Goal: Information Seeking & Learning: Learn about a topic

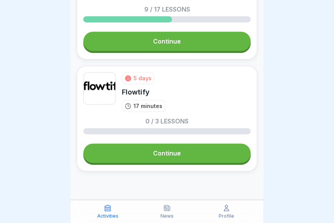
scroll to position [457, 0]
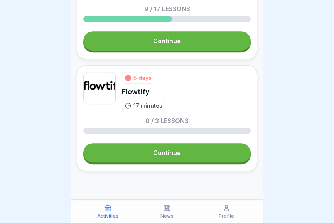
click at [187, 155] on link "Continue" at bounding box center [167, 152] width 168 height 19
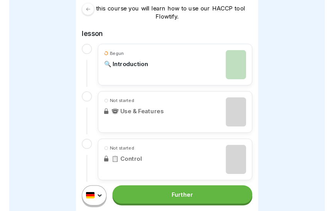
scroll to position [143, 0]
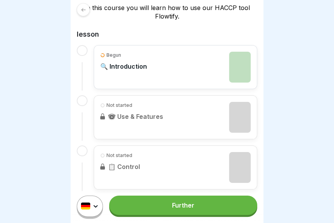
click at [198, 202] on link "Further" at bounding box center [183, 205] width 148 height 19
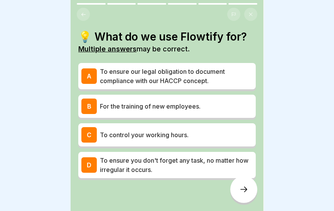
click at [221, 73] on font "To ensure our legal obligation to document compliance with our HACCP concept." at bounding box center [162, 76] width 125 height 17
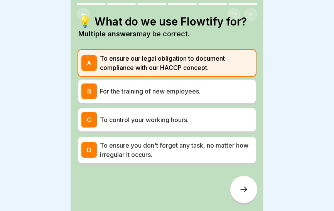
scroll to position [14, 0]
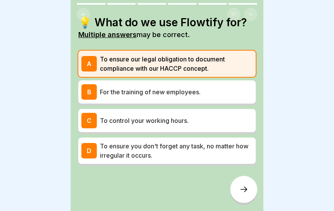
click at [222, 92] on p "For the training of new employees." at bounding box center [176, 91] width 153 height 9
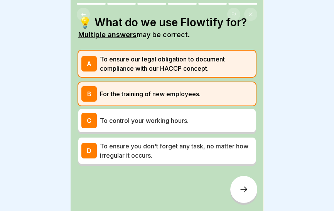
click at [246, 190] on icon at bounding box center [244, 188] width 7 height 5
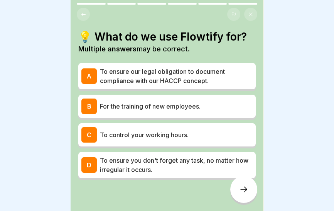
click at [207, 74] on font "To ensure our legal obligation to document compliance with our HACCP concept." at bounding box center [162, 76] width 125 height 17
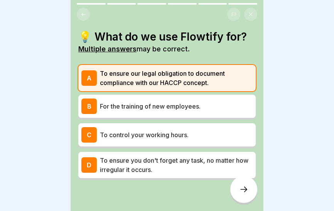
click at [200, 108] on font "For the training of new employees." at bounding box center [150, 106] width 101 height 8
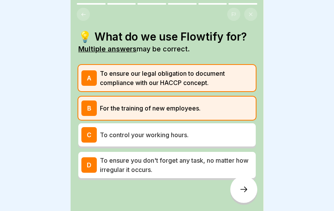
click at [240, 192] on icon at bounding box center [243, 189] width 9 height 9
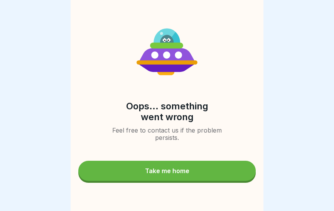
click at [197, 176] on button "Take me home" at bounding box center [167, 171] width 178 height 20
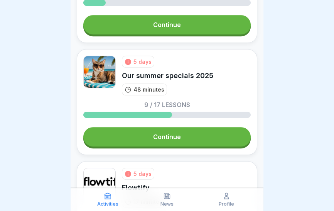
scroll to position [360, 0]
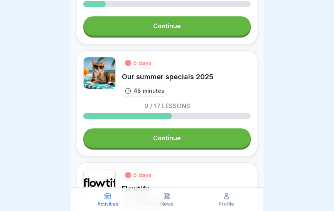
click at [183, 140] on link "Continue" at bounding box center [167, 137] width 168 height 19
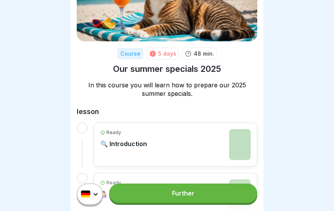
scroll to position [66, 0]
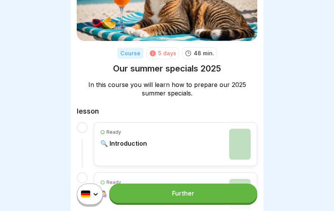
click at [189, 197] on link "Further" at bounding box center [183, 192] width 148 height 19
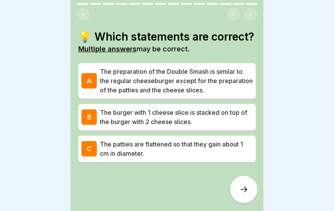
click at [231, 79] on p "The preparation of the Double Smash is similar to the regular cheeseburger exce…" at bounding box center [176, 81] width 153 height 28
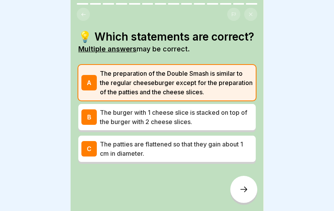
click at [228, 119] on p "The burger with 1 cheese slice is stacked on top of the burger with 2 cheese sl…" at bounding box center [176, 117] width 153 height 19
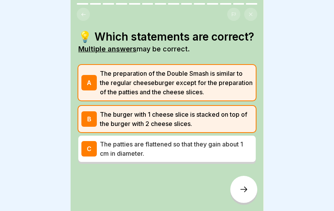
click at [225, 144] on font "The patties are flattened so that they gain about 1 cm in diameter." at bounding box center [171, 148] width 143 height 17
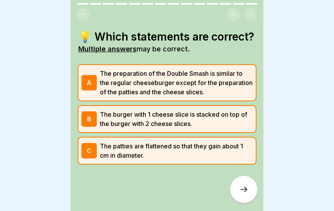
click at [229, 114] on font "The burger with 1 cheese slice is stacked on top of the burger with 2 cheese sl…" at bounding box center [173, 118] width 147 height 17
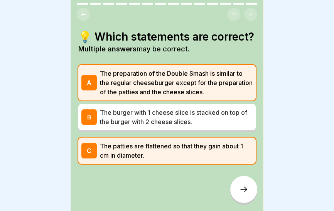
click at [246, 190] on icon at bounding box center [244, 188] width 7 height 5
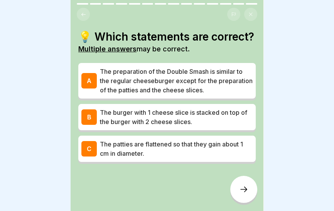
click at [207, 147] on font "The patties are flattened so that they gain about 1 cm in diameter." at bounding box center [171, 148] width 143 height 17
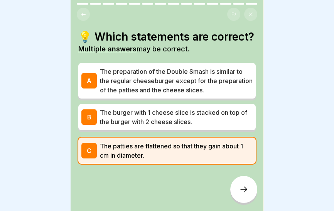
click at [214, 83] on font "The preparation of the Double Smash is similar to the regular cheeseburger exce…" at bounding box center [176, 81] width 153 height 26
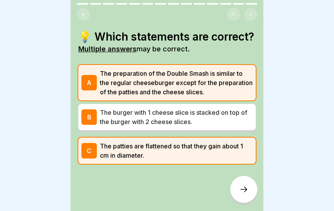
click at [242, 187] on icon at bounding box center [243, 189] width 9 height 9
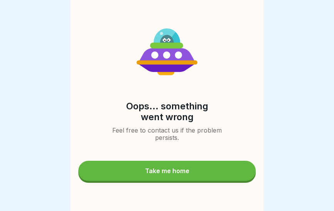
click at [226, 171] on button "Take me home" at bounding box center [167, 171] width 178 height 20
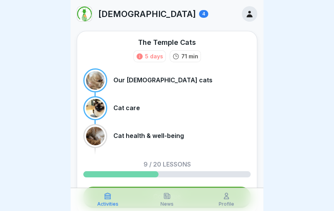
click at [249, 15] on icon at bounding box center [250, 14] width 6 height 7
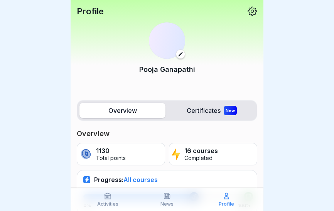
click at [253, 12] on icon at bounding box center [252, 11] width 10 height 10
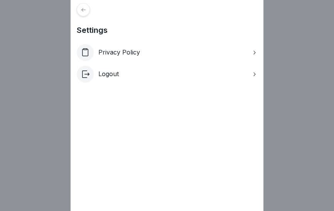
click at [83, 8] on icon at bounding box center [84, 10] width 6 height 6
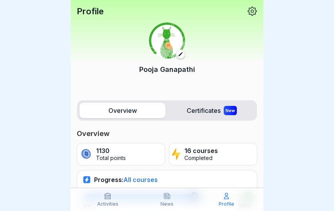
click at [93, 9] on font "Profile" at bounding box center [90, 11] width 27 height 10
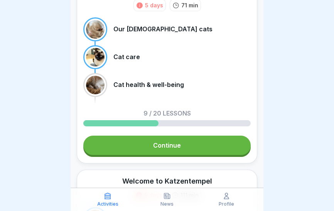
click at [186, 146] on link "Continue" at bounding box center [167, 145] width 168 height 19
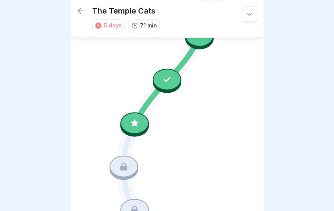
scroll to position [508, 0]
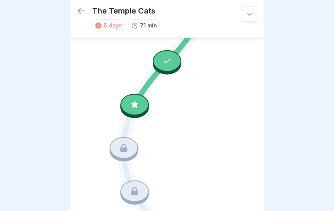
click at [142, 104] on div at bounding box center [134, 104] width 29 height 22
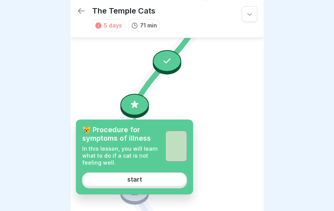
click at [152, 183] on link "start" at bounding box center [134, 179] width 105 height 14
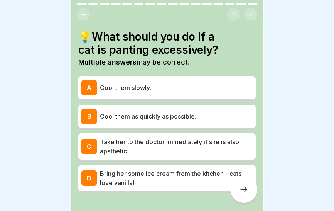
click at [213, 89] on p "Cool them slowly." at bounding box center [176, 87] width 153 height 9
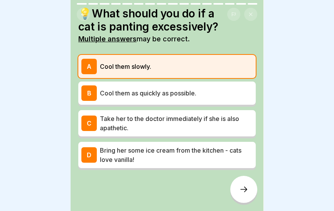
scroll to position [25, 0]
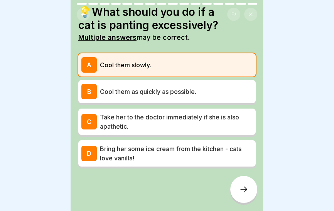
click at [216, 94] on p "Cool them as quickly as possible." at bounding box center [176, 91] width 153 height 9
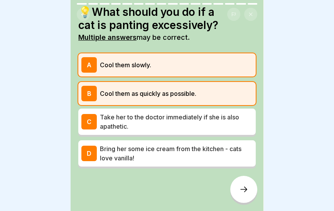
click at [218, 69] on p "Cool them slowly." at bounding box center [176, 64] width 153 height 9
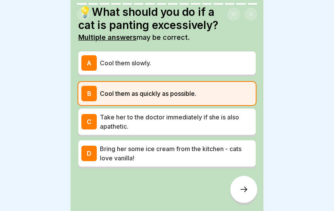
click at [224, 123] on p "Take her to the doctor immediately if she is also apathetic." at bounding box center [176, 121] width 153 height 19
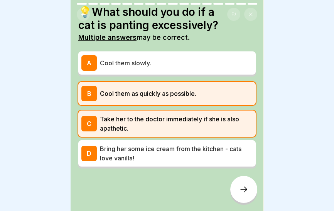
click at [239, 193] on icon at bounding box center [243, 189] width 9 height 9
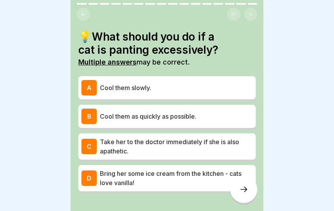
click at [197, 119] on font "Cool them as quickly as possible." at bounding box center [148, 116] width 97 height 8
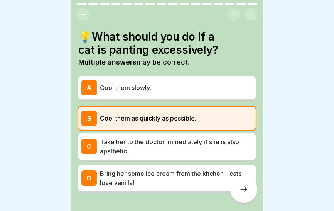
click at [201, 141] on font "Take her to the doctor immediately if she is also apathetic." at bounding box center [169, 146] width 139 height 17
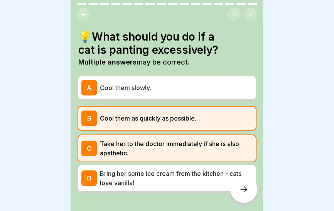
click at [241, 194] on div at bounding box center [243, 189] width 27 height 27
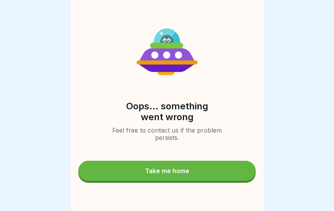
click at [223, 168] on button "Take me home" at bounding box center [167, 171] width 178 height 20
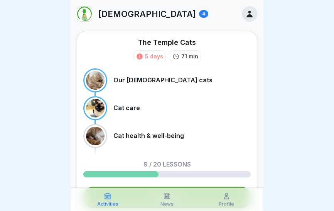
click at [250, 12] on icon at bounding box center [250, 14] width 6 height 7
